Goal: Navigation & Orientation: Find specific page/section

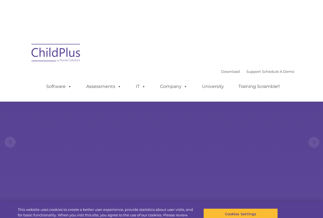
select select "MEDIUM"
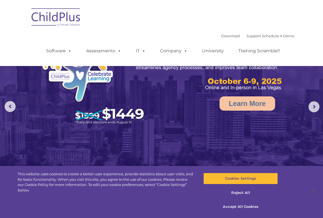
click at [61, 12] on img at bounding box center [56, 17] width 55 height 27
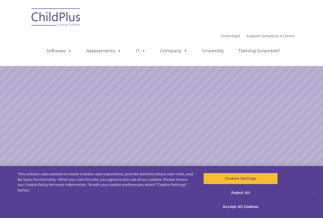
select select "MEDIUM"
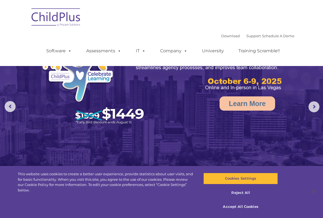
click at [60, 24] on img at bounding box center [56, 17] width 55 height 27
select select "MEDIUM"
click at [137, 56] on link "IT" at bounding box center [140, 50] width 21 height 11
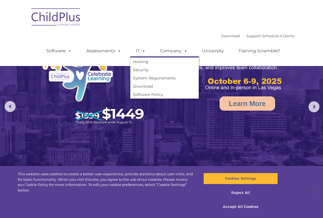
click at [142, 52] on span at bounding box center [143, 50] width 6 height 5
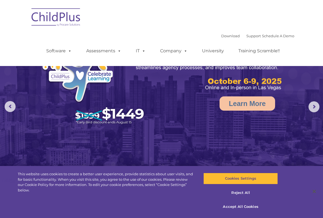
click at [171, 41] on ul "Software ChildPlus: The original and most widely-used Head Start data managemen…" at bounding box center [164, 51] width 259 height 22
click at [174, 54] on link "Company" at bounding box center [174, 50] width 38 height 11
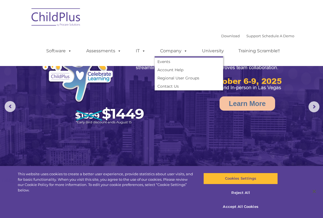
click at [193, 42] on ul "Software ChildPlus: The original and most widely-used Head Start data managemen…" at bounding box center [164, 51] width 259 height 22
click at [196, 37] on div "Download Support | Schedule A Demo  MENU MENU Software ChildPlus: The original…" at bounding box center [164, 47] width 259 height 30
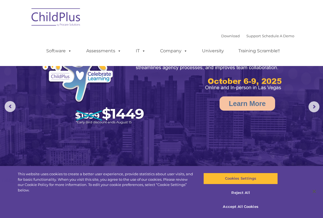
click at [224, 35] on link "Download" at bounding box center [230, 36] width 19 height 4
